Goal: Transaction & Acquisition: Purchase product/service

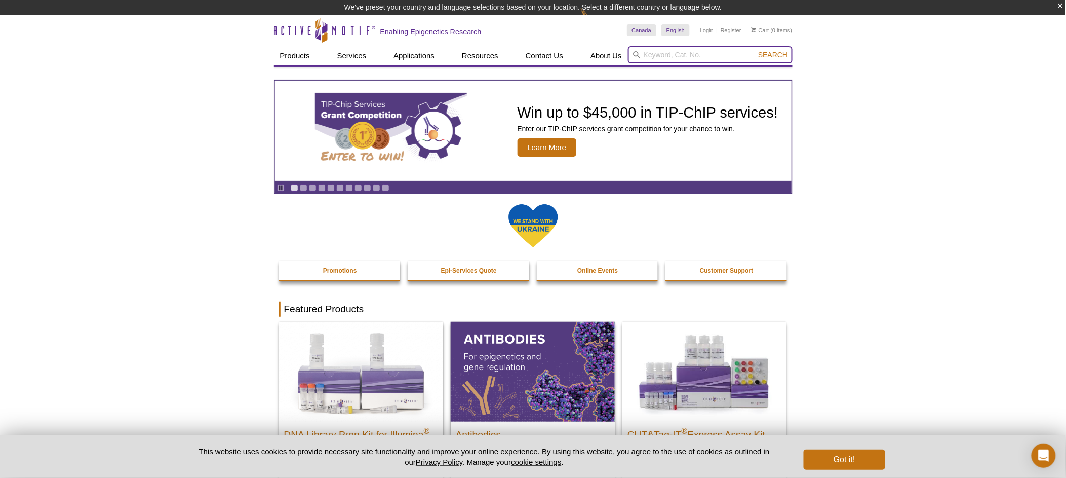
click at [675, 52] on input "search" at bounding box center [710, 54] width 165 height 17
paste input "53157"
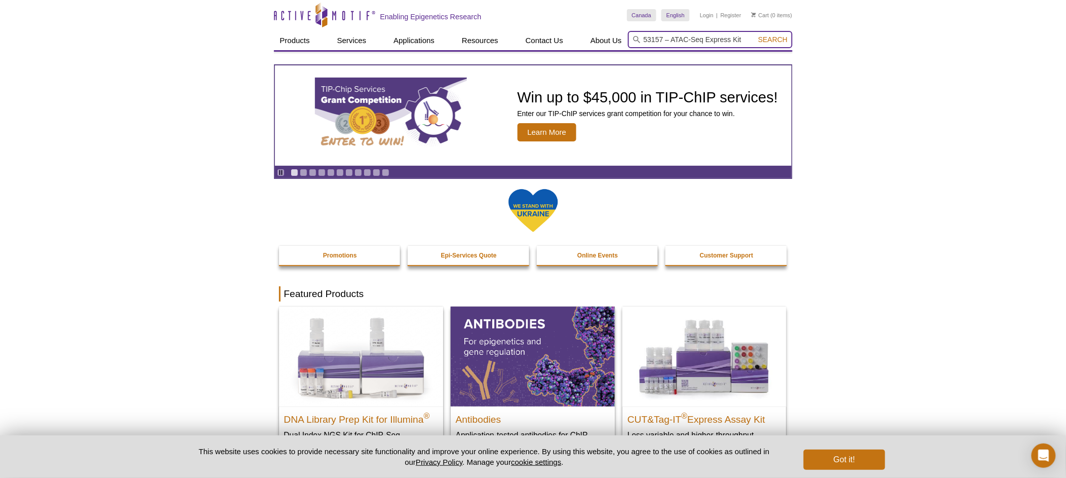
type input "53157 – ATAC-Seq Express Kit"
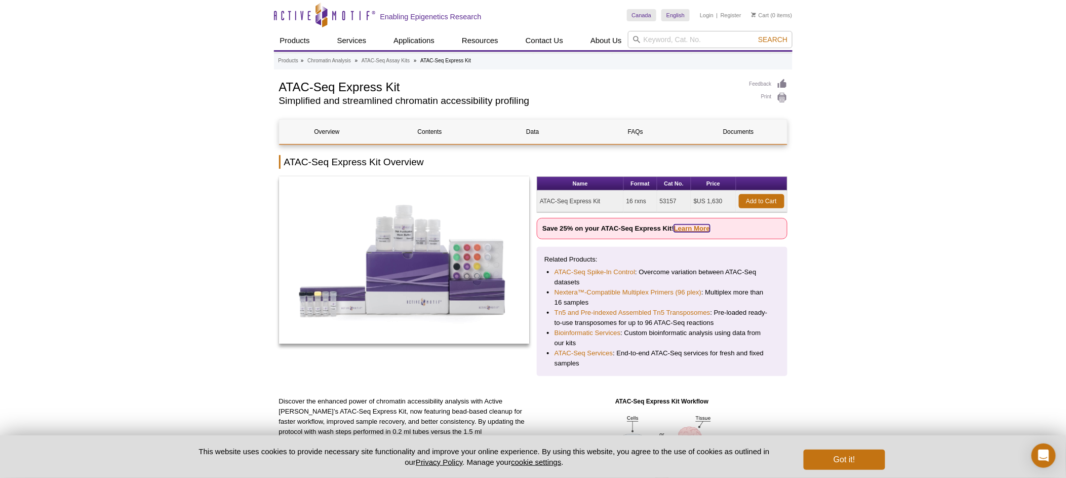
click at [685, 225] on link "Learn More" at bounding box center [692, 228] width 36 height 8
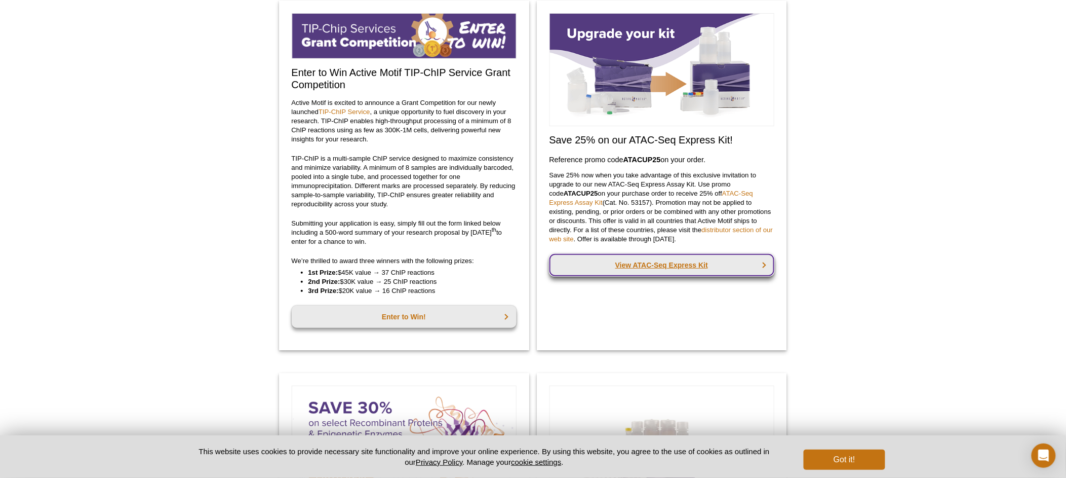
click at [704, 266] on link "View ATAC-Seq Express Kit" at bounding box center [662, 265] width 225 height 22
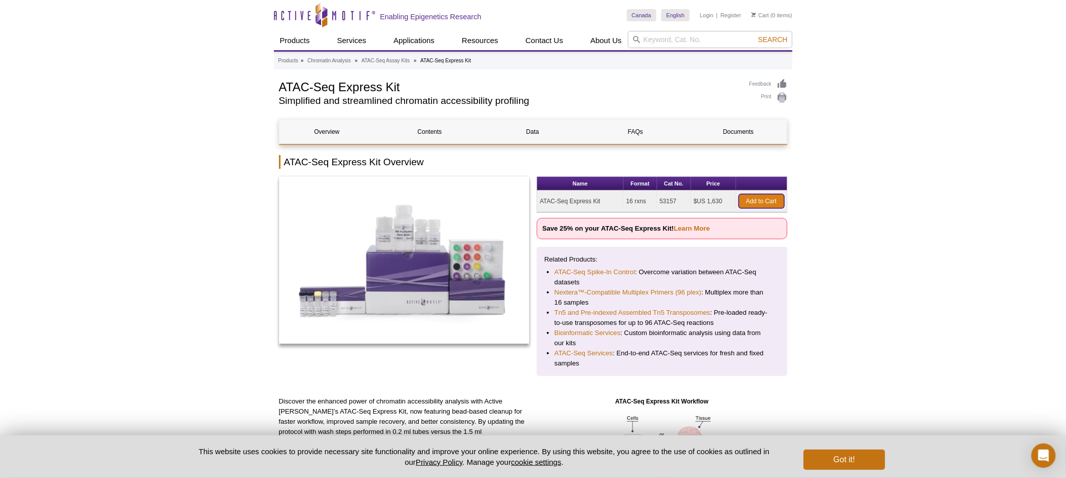
click at [767, 200] on link "Add to Cart" at bounding box center [762, 201] width 46 height 14
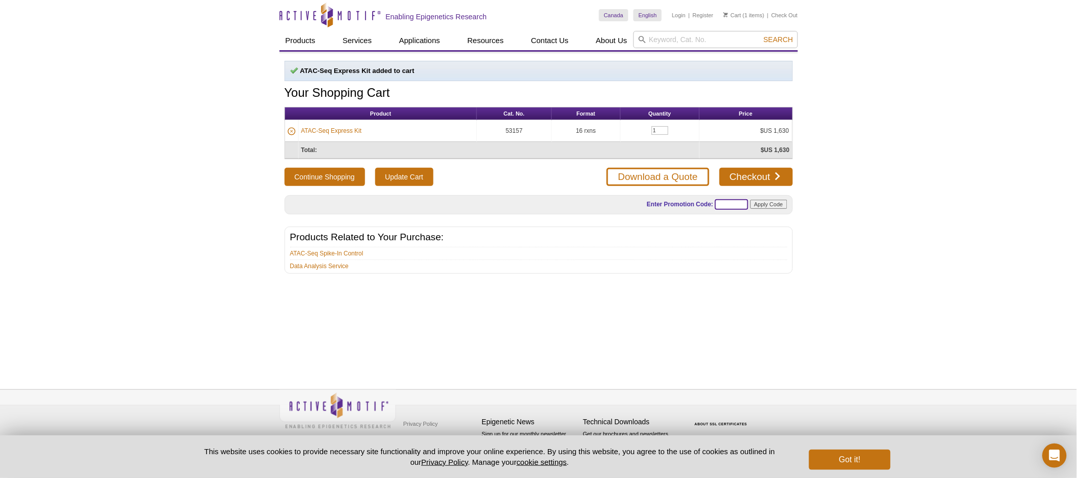
click at [741, 203] on input "text" at bounding box center [731, 204] width 33 height 11
click at [739, 204] on input "text" at bounding box center [731, 204] width 33 height 11
paste input "ATACUP25"
type input "ATACUP25"
click at [768, 205] on input "Apply Code" at bounding box center [769, 204] width 37 height 9
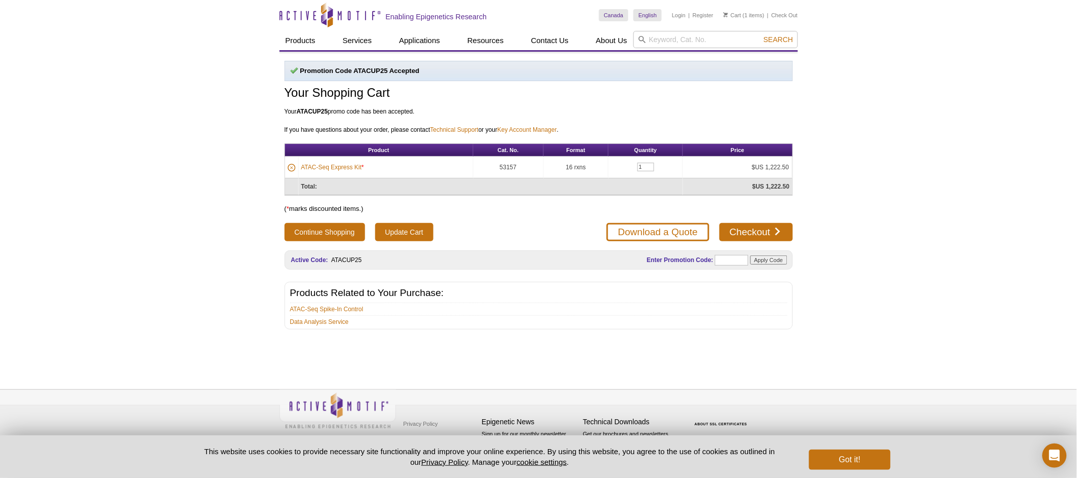
click at [924, 285] on div "Active Motif Logo Enabling Epigenetics Research 1 Search Skip to content Active…" at bounding box center [538, 239] width 1077 height 478
